Goal: Transaction & Acquisition: Purchase product/service

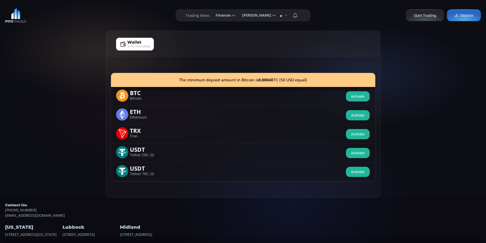
click at [201, 42] on div "Wallet 5-10 minutes" at bounding box center [243, 44] width 254 height 13
click at [225, 59] on div "The minimum deposit amount in Bitcoin is 0.0004 BTC (50 USD equal) BTC Bitcoin …" at bounding box center [243, 127] width 274 height 140
click at [190, 47] on div "Wallet 5-10 minutes" at bounding box center [243, 44] width 254 height 13
click at [163, 42] on div "Wallet 5-10 minutes" at bounding box center [243, 44] width 254 height 13
click at [186, 44] on div "Wallet 5-10 minutes" at bounding box center [243, 44] width 254 height 13
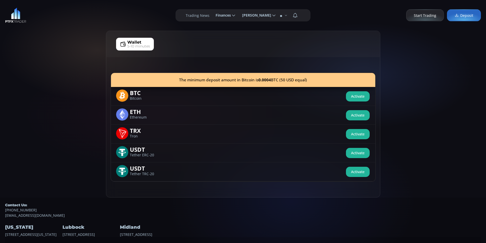
drag, startPoint x: 59, startPoint y: 72, endPoint x: 24, endPoint y: 14, distance: 68.4
click at [59, 73] on div "Wallet 5-10 minutes The minimum deposit amount in Bitcoin is 0.0004 BTC (50 USD…" at bounding box center [243, 114] width 486 height 167
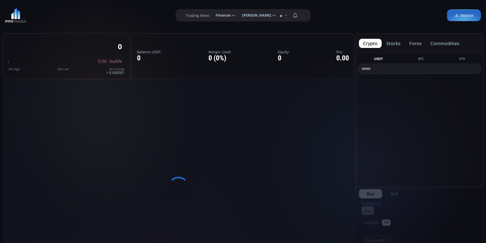
click at [230, 15] on label "******** Finances" at bounding box center [224, 15] width 25 height 10
click at [212, 15] on input "********" at bounding box center [212, 15] width 0 height 5
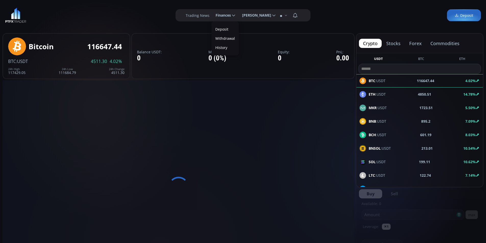
click at [224, 31] on link "Deposit" at bounding box center [225, 29] width 25 height 8
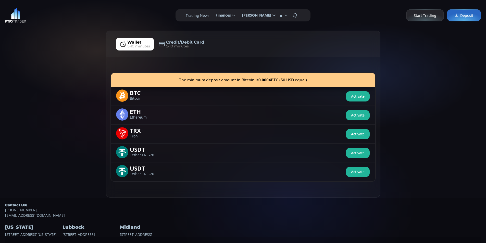
click at [59, 112] on div "Wallet 5-10 minutes Credit/Debit Card 5-10 minutes The minimum deposit amount i…" at bounding box center [243, 114] width 486 height 167
